Goal: Navigation & Orientation: Understand site structure

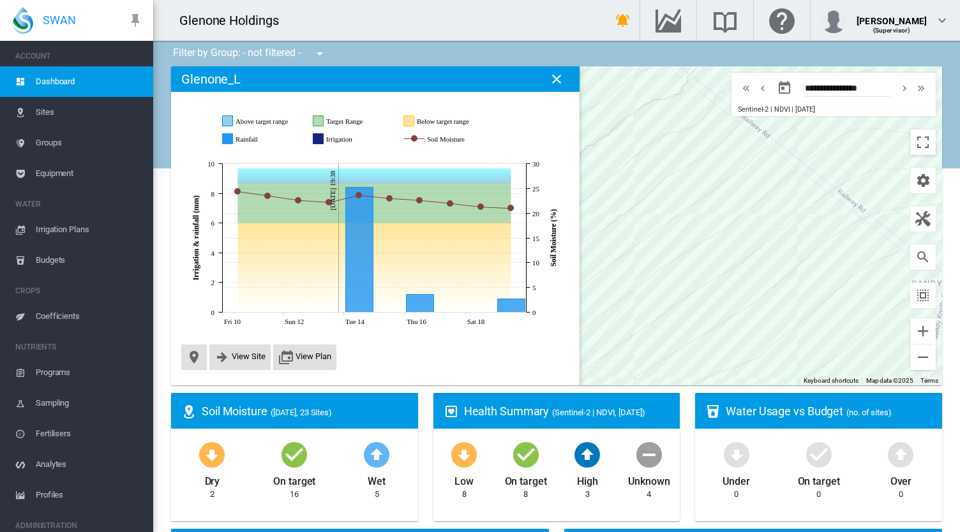
click at [556, 81] on md-icon "icon-close" at bounding box center [556, 78] width 15 height 15
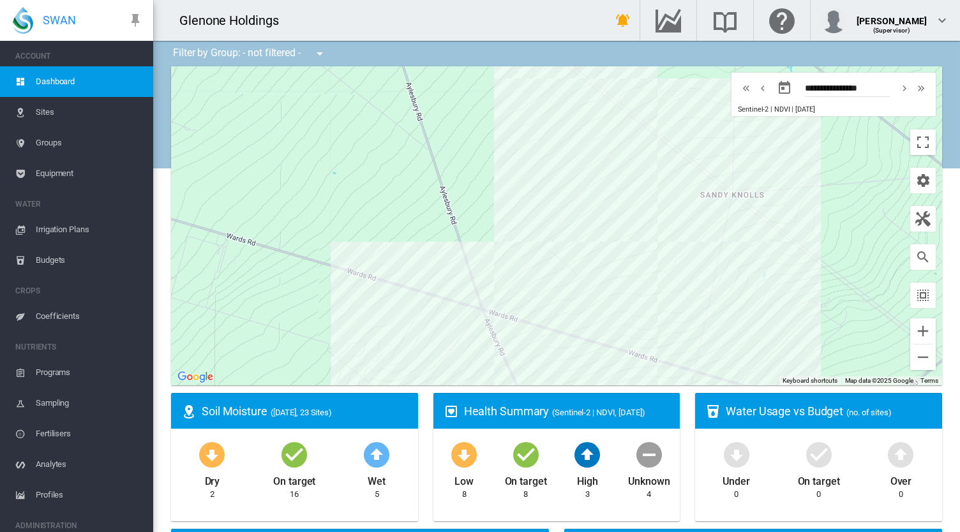
click at [75, 233] on span "Irrigation Plans" at bounding box center [89, 229] width 107 height 31
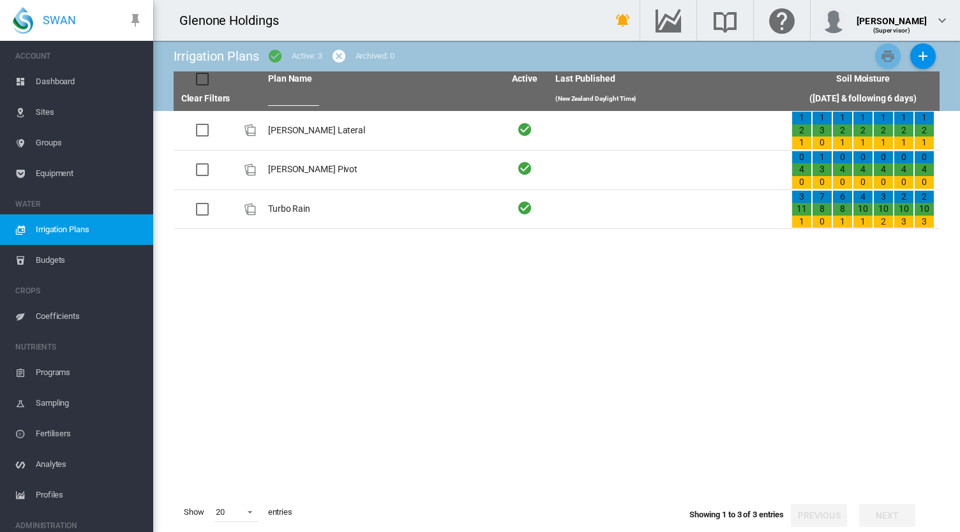
click at [66, 265] on span "Budgets" at bounding box center [89, 260] width 107 height 31
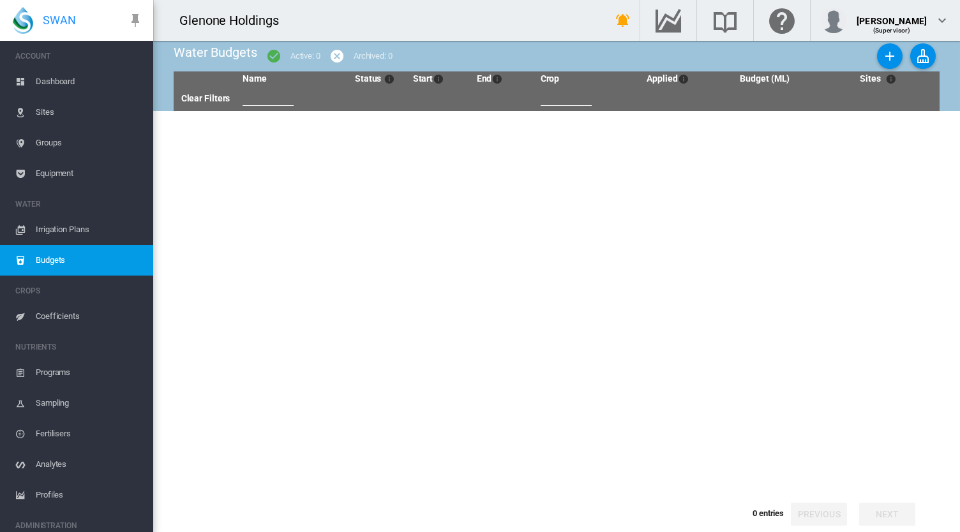
click at [41, 109] on span "Sites" at bounding box center [89, 112] width 107 height 31
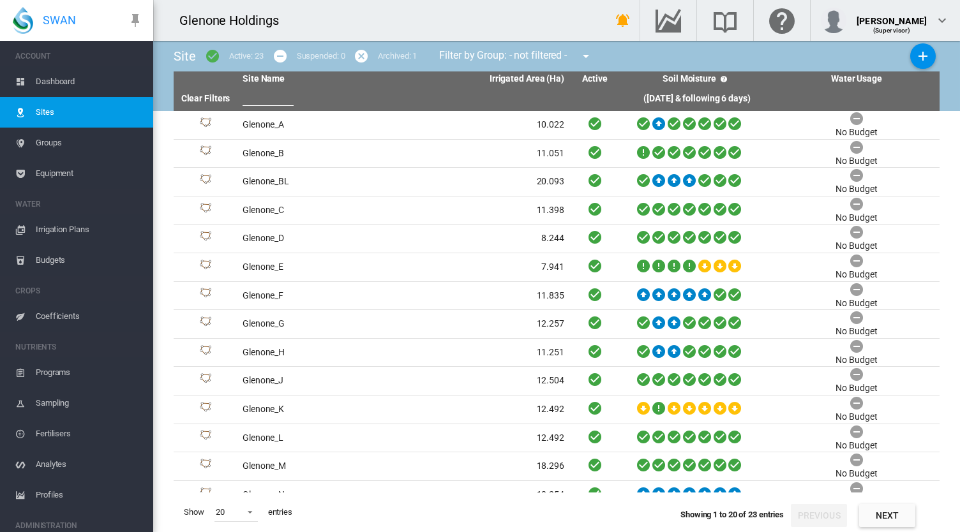
click at [64, 376] on span "Programs" at bounding box center [89, 372] width 107 height 31
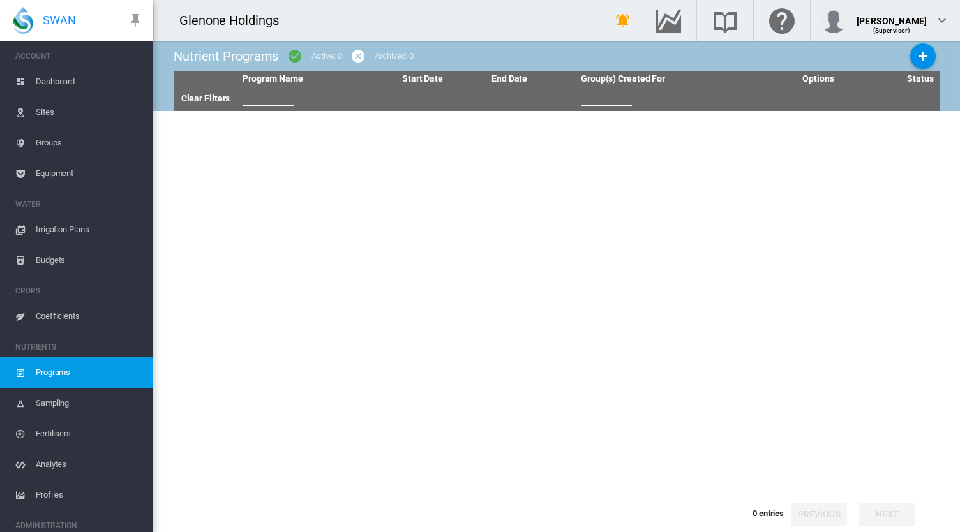
scroll to position [65, 0]
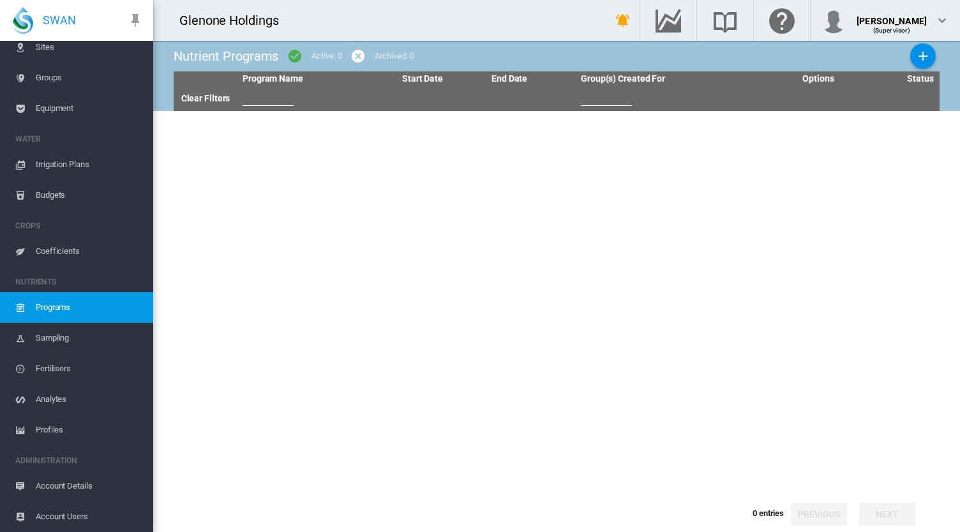
click at [58, 426] on span "Profiles" at bounding box center [89, 430] width 107 height 31
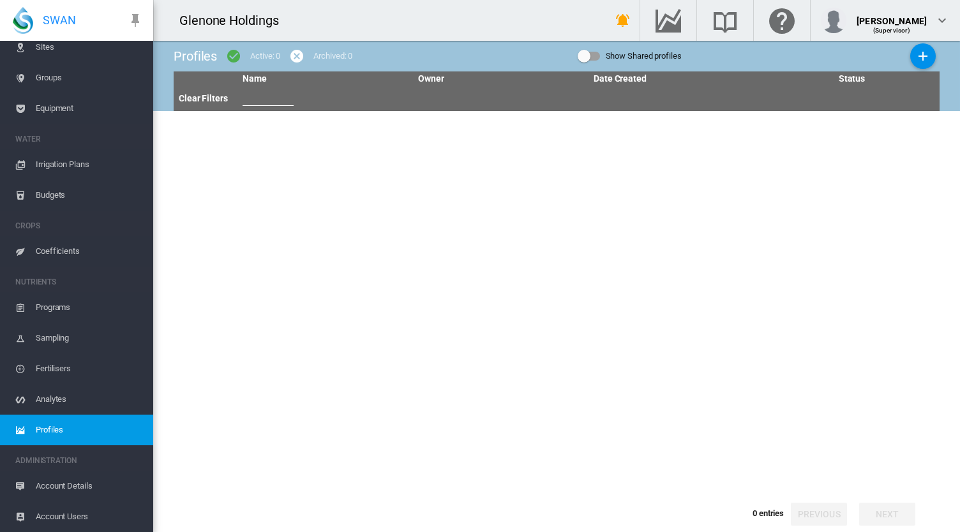
click at [56, 401] on span "Analytes" at bounding box center [89, 399] width 107 height 31
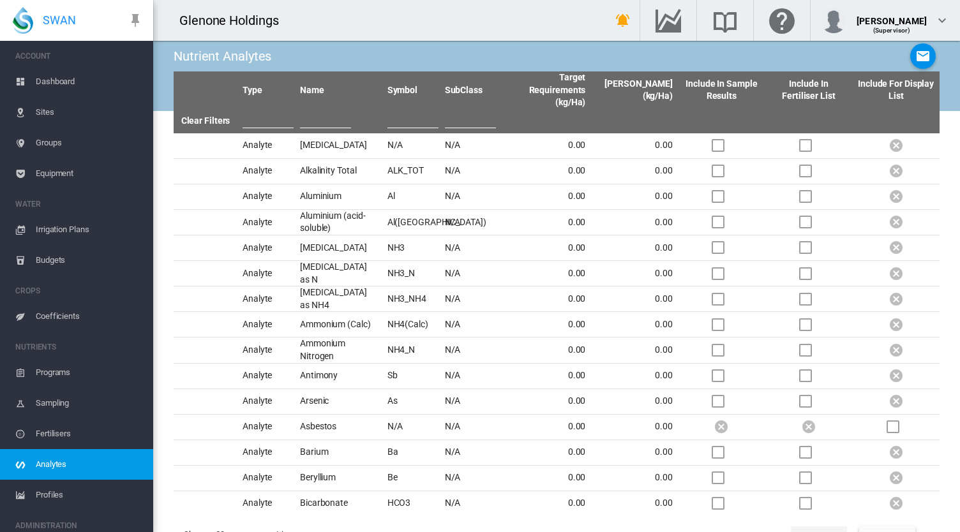
click at [37, 113] on span "Sites" at bounding box center [89, 112] width 107 height 31
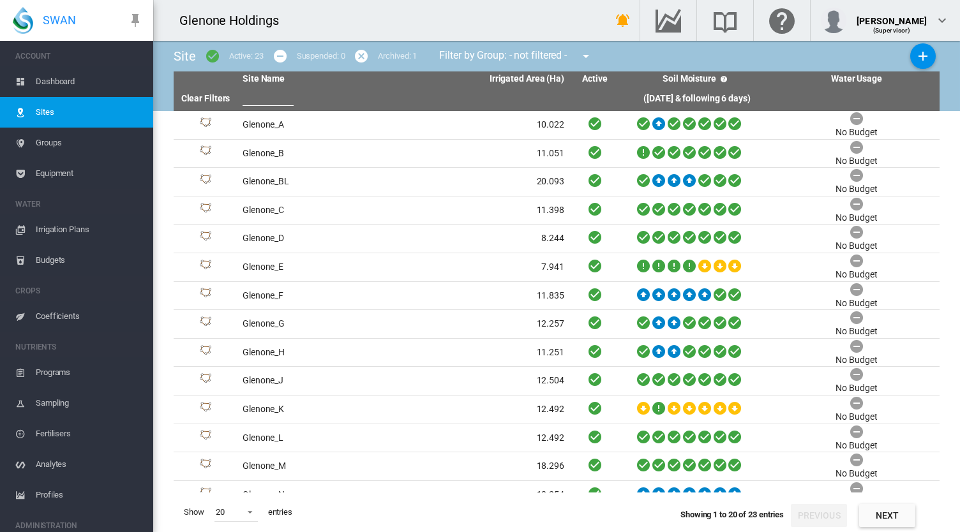
click at [31, 81] on link "Dashboard" at bounding box center [76, 81] width 153 height 31
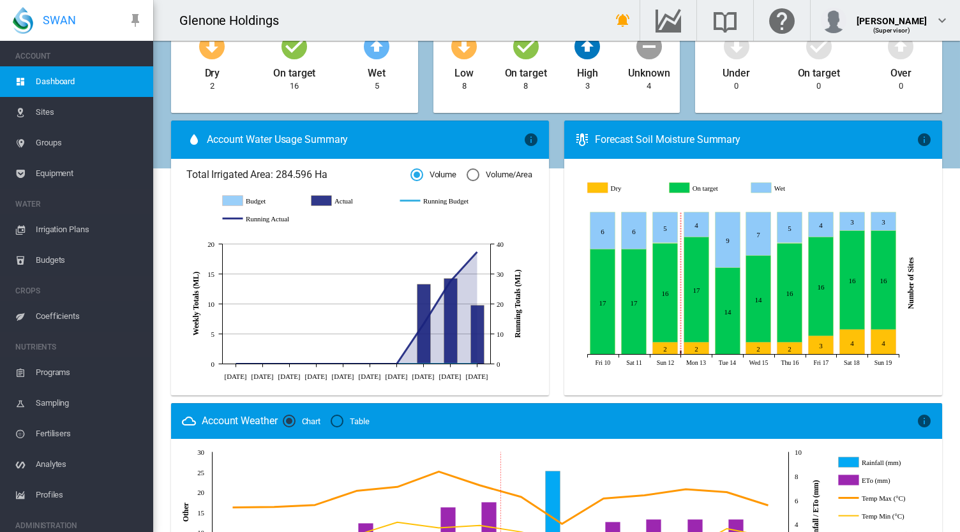
scroll to position [402, 0]
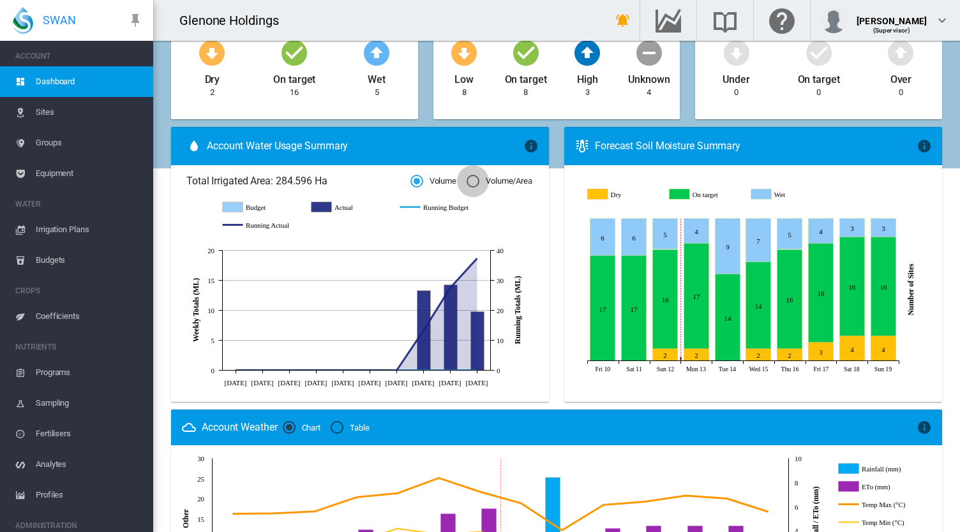
click at [469, 182] on div "Volume/Area" at bounding box center [472, 181] width 13 height 13
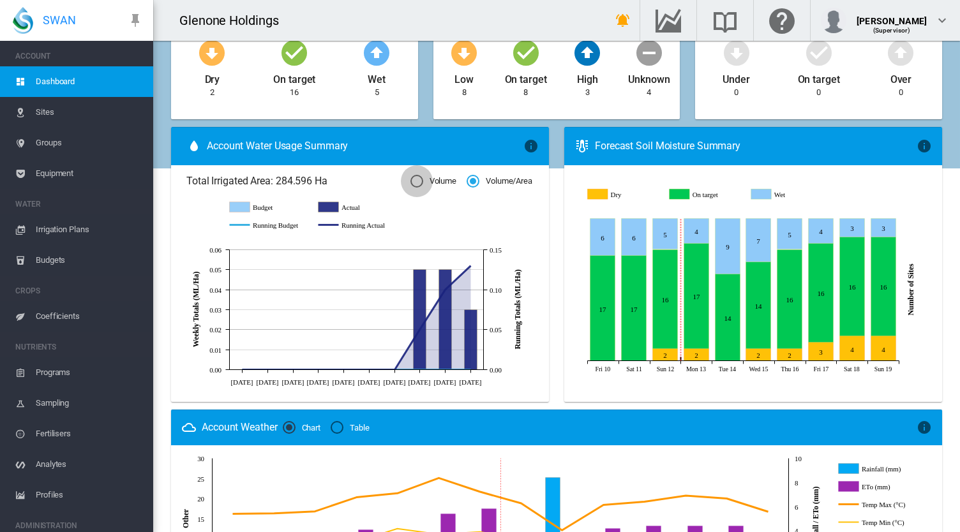
click at [410, 181] on div "Volume" at bounding box center [416, 181] width 13 height 13
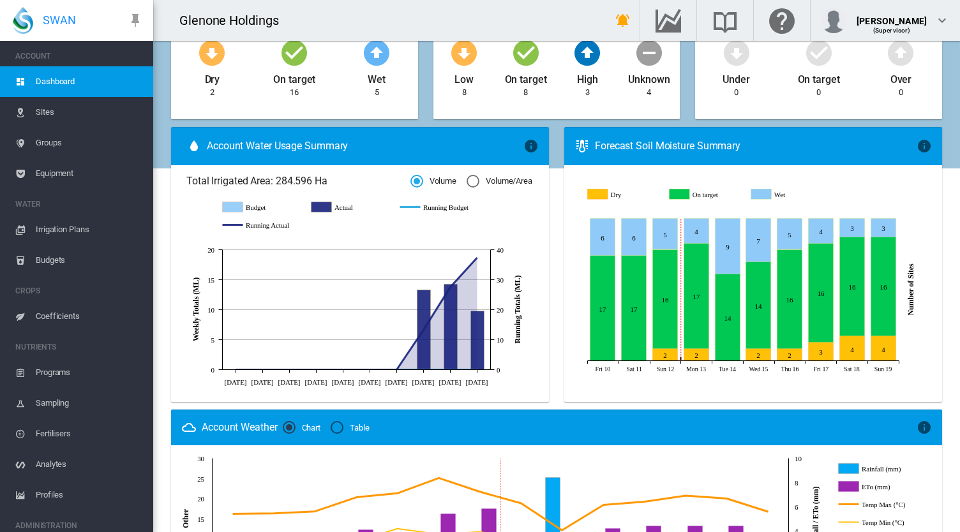
click at [695, 151] on div "Forecast Soil Moisture Summary" at bounding box center [756, 146] width 322 height 14
click at [847, 348] on icon "Dry Oct 18, 2025 4" at bounding box center [852, 348] width 25 height 25
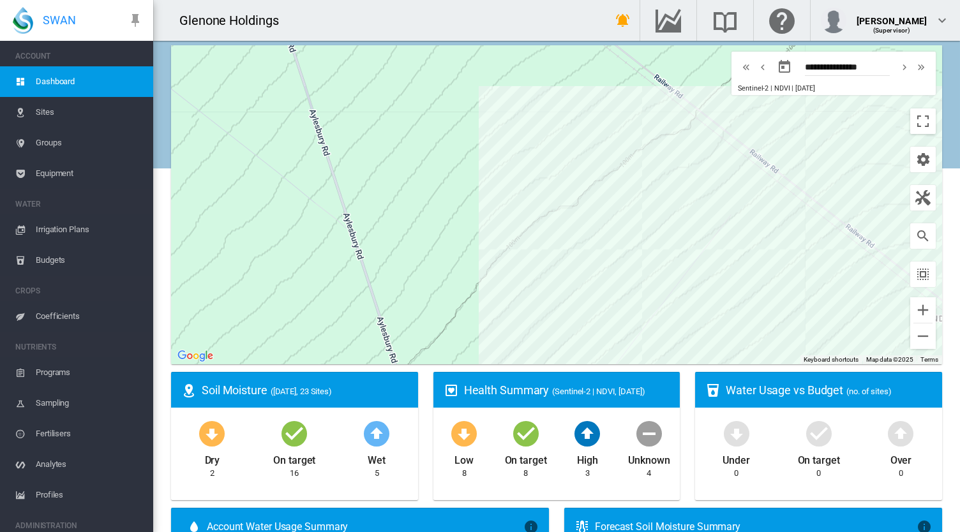
scroll to position [19, 0]
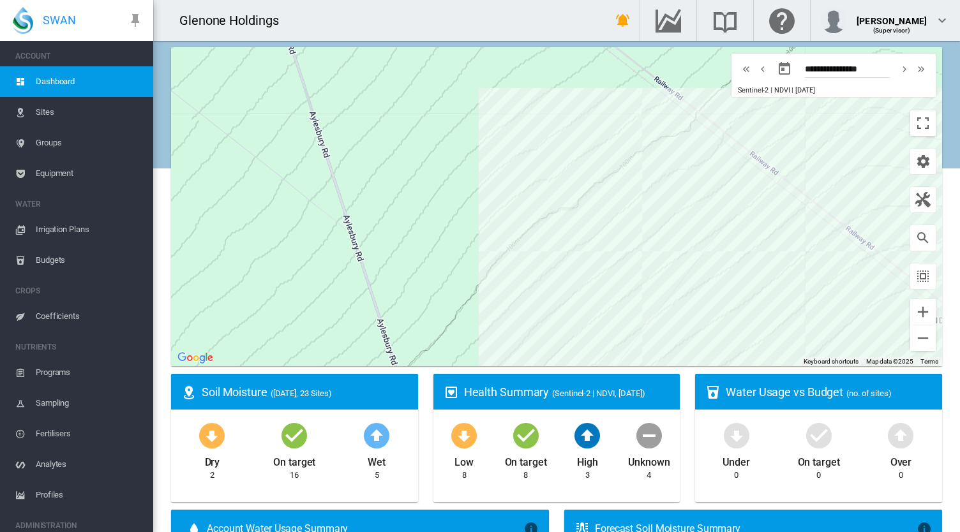
click at [912, 208] on button "button" at bounding box center [923, 200] width 26 height 26
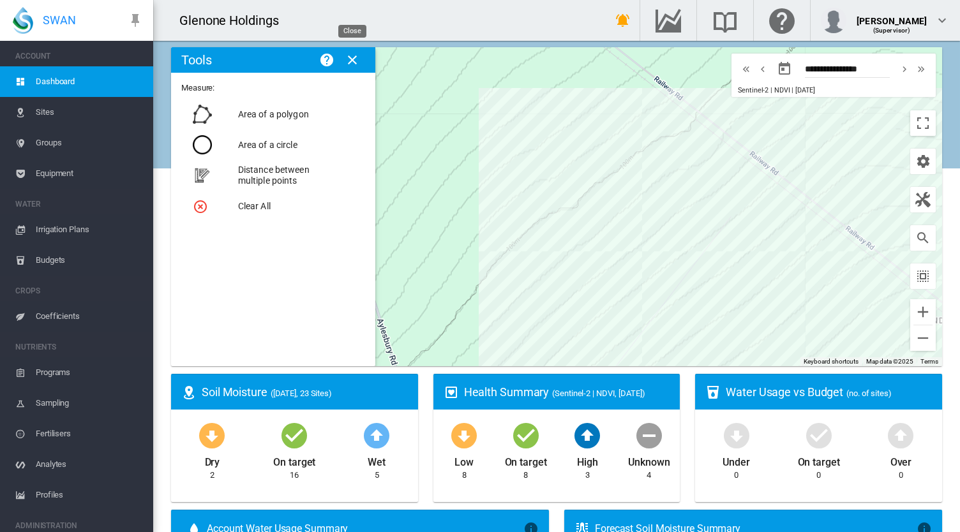
click at [355, 57] on md-icon "icon-close" at bounding box center [352, 59] width 15 height 15
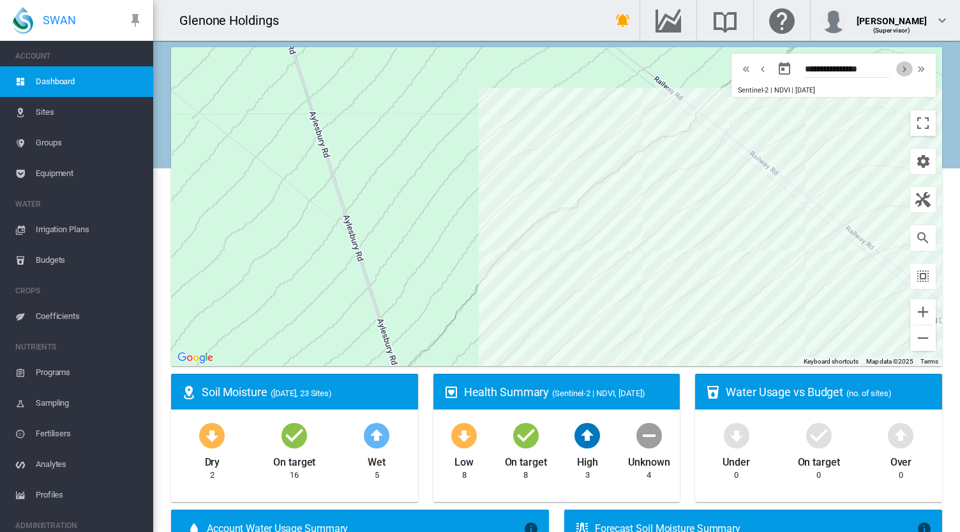
click at [897, 69] on md-icon "icon-chevron-right" at bounding box center [904, 68] width 14 height 15
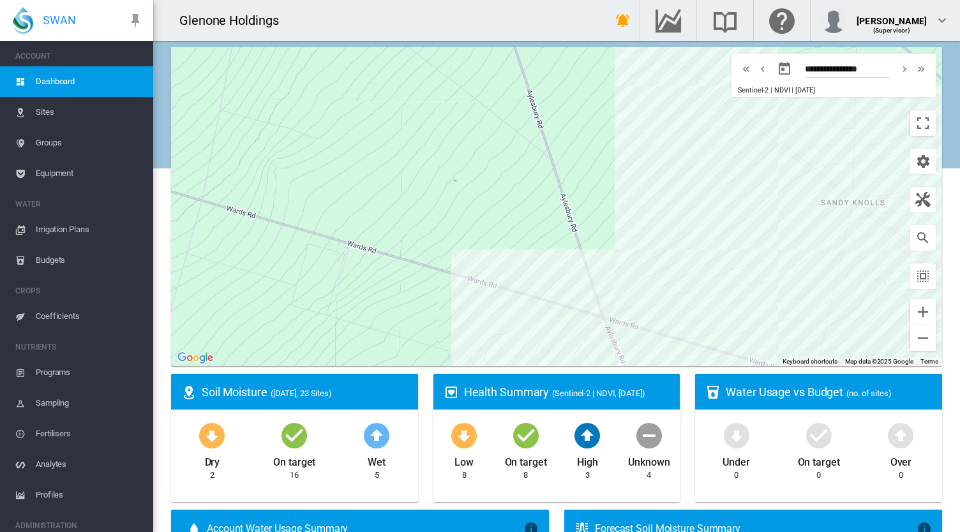
drag, startPoint x: 818, startPoint y: 161, endPoint x: 785, endPoint y: 102, distance: 68.0
click at [785, 102] on div at bounding box center [556, 206] width 771 height 319
click at [755, 65] on md-icon "icon-chevron-left" at bounding box center [762, 68] width 14 height 15
type input "**********"
click at [552, 398] on span "(Sentinel-2 | NDVI, [DATE])" at bounding box center [598, 394] width 93 height 10
